Goal: Information Seeking & Learning: Learn about a topic

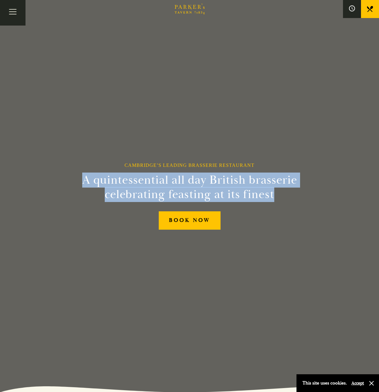
drag, startPoint x: 87, startPoint y: 180, endPoint x: 280, endPoint y: 197, distance: 193.2
click at [280, 197] on h2 "A quintessential all day British brasserie celebrating feasting at its finest" at bounding box center [190, 187] width 274 height 29
click at [223, 182] on h2 "A quintessential all day British brasserie celebrating feasting at its finest" at bounding box center [190, 187] width 274 height 29
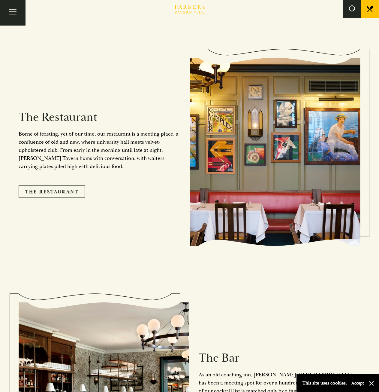
scroll to position [569, 0]
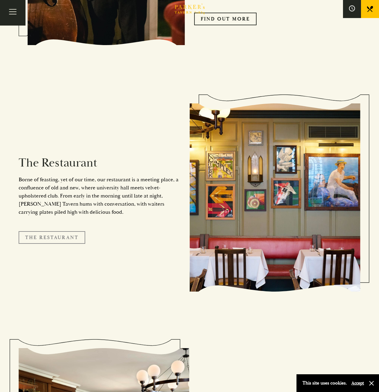
click at [58, 231] on link "The Restaurant" at bounding box center [52, 237] width 67 height 13
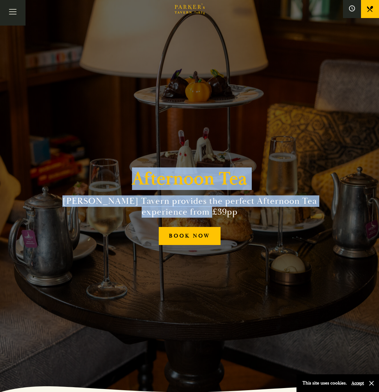
drag, startPoint x: 135, startPoint y: 179, endPoint x: 214, endPoint y: 213, distance: 86.6
click at [214, 213] on div "Afternoon [PERSON_NAME] Tavern provides the perfect Afternoon Tea experience fr…" at bounding box center [190, 196] width 360 height 392
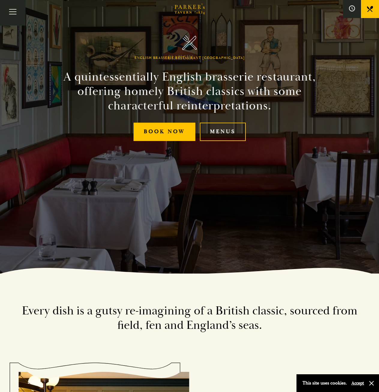
scroll to position [120, 0]
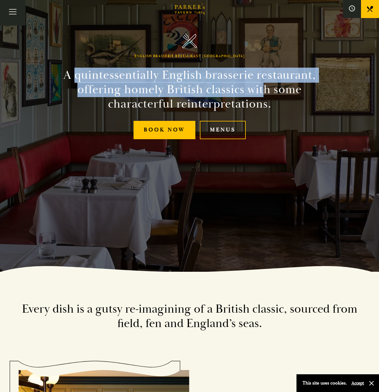
drag, startPoint x: 74, startPoint y: 75, endPoint x: 263, endPoint y: 95, distance: 190.9
click at [263, 95] on h2 "A quintessentially English brasserie restaurant, offering homely British classi…" at bounding box center [190, 89] width 274 height 43
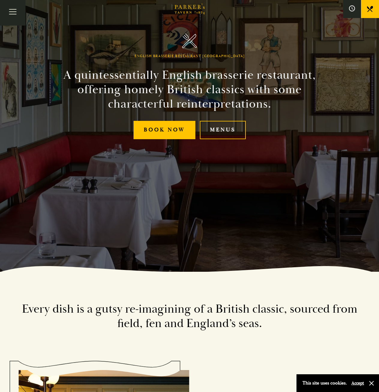
click at [214, 99] on h2 "A quintessentially English brasserie restaurant, offering homely British classi…" at bounding box center [190, 89] width 274 height 43
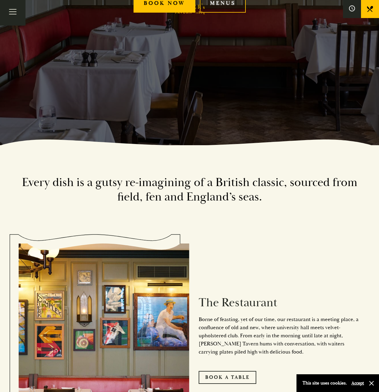
scroll to position [37, 0]
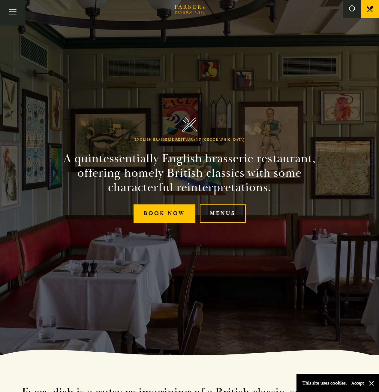
click at [218, 215] on link "Menus" at bounding box center [223, 213] width 46 height 18
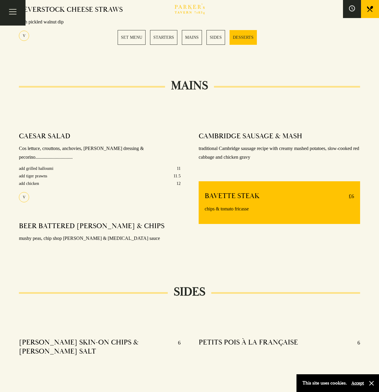
scroll to position [390, 0]
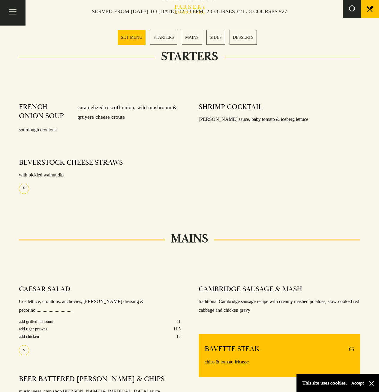
click at [192, 37] on link "MAINS" at bounding box center [192, 37] width 20 height 15
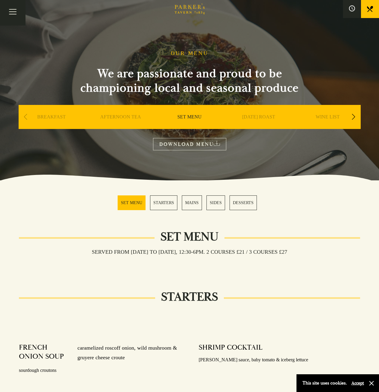
click at [357, 121] on div "Next slide" at bounding box center [354, 116] width 8 height 13
click at [194, 118] on link "A LA CARTE" at bounding box center [190, 126] width 28 height 24
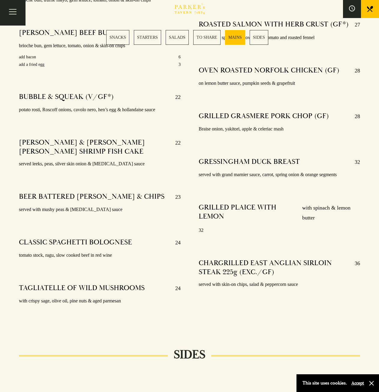
scroll to position [991, 0]
